Goal: Transaction & Acquisition: Purchase product/service

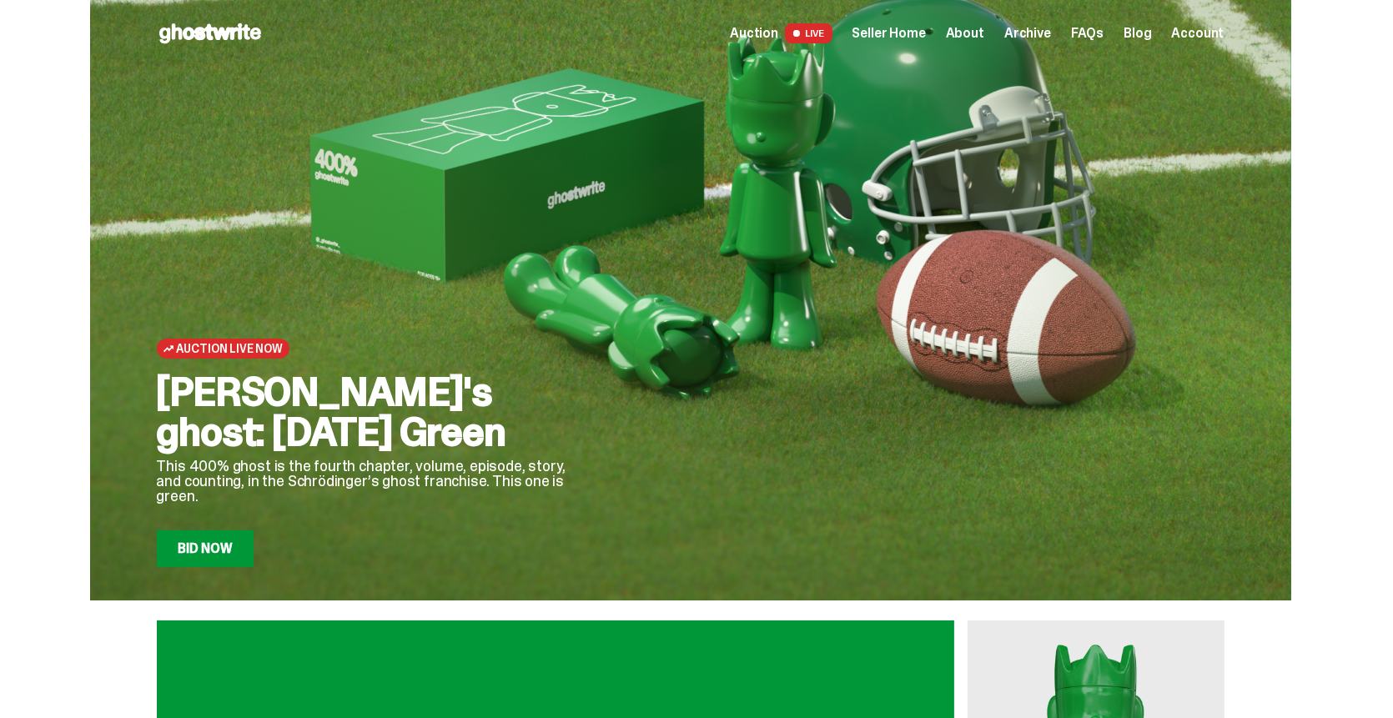
click at [223, 556] on link "Bid Now" at bounding box center [206, 548] width 98 height 37
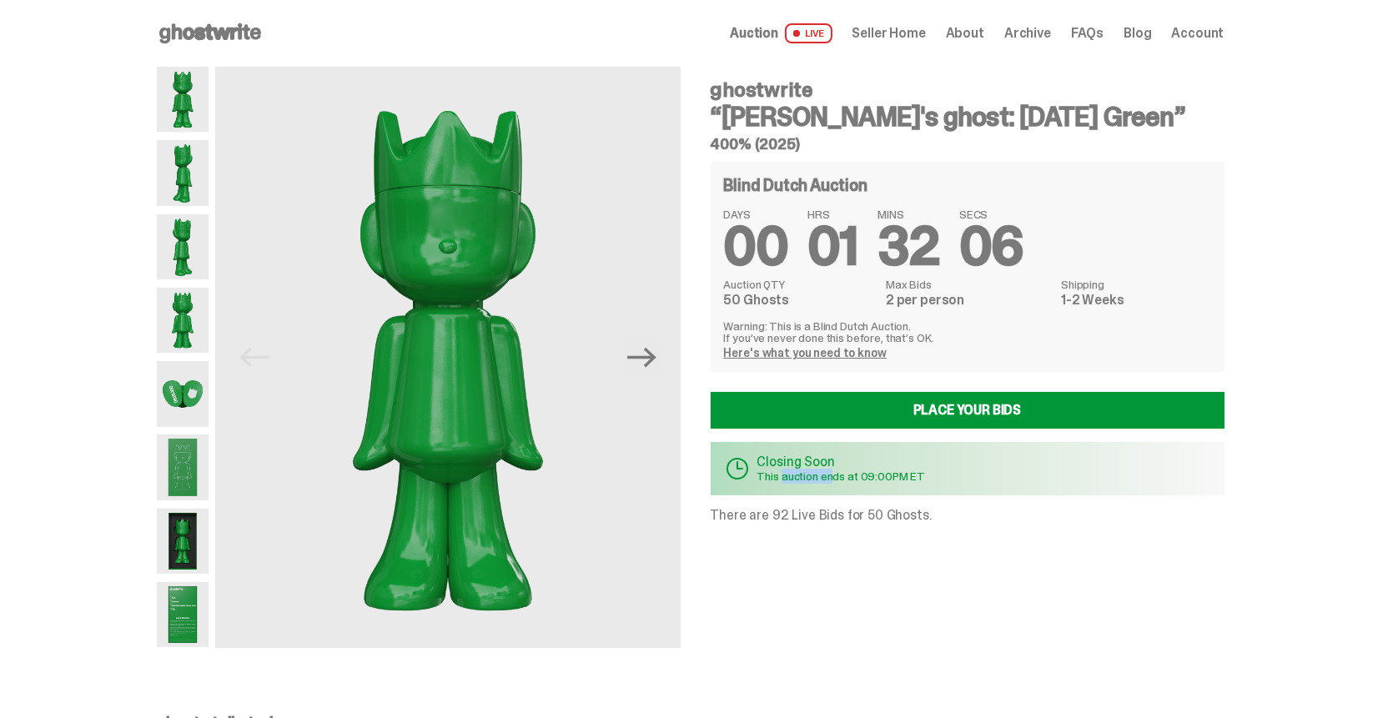
drag, startPoint x: 787, startPoint y: 476, endPoint x: 874, endPoint y: 475, distance: 86.7
click at [852, 475] on p "This auction ends at 09:00PM ET" at bounding box center [841, 476] width 168 height 12
click at [874, 475] on p "This auction ends at 09:00PM ET" at bounding box center [841, 476] width 168 height 12
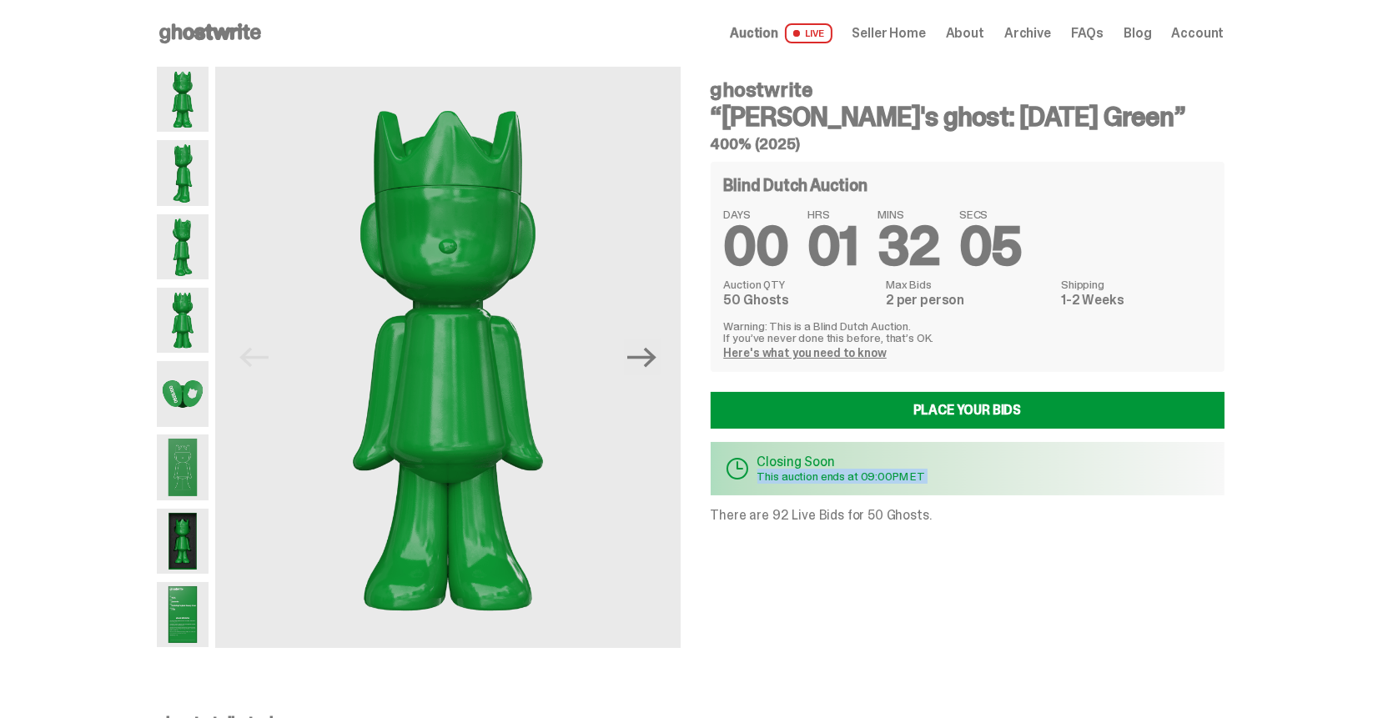
click at [911, 475] on p "This auction ends at 09:00PM ET" at bounding box center [841, 476] width 168 height 12
